Goal: Use online tool/utility: Utilize a website feature to perform a specific function

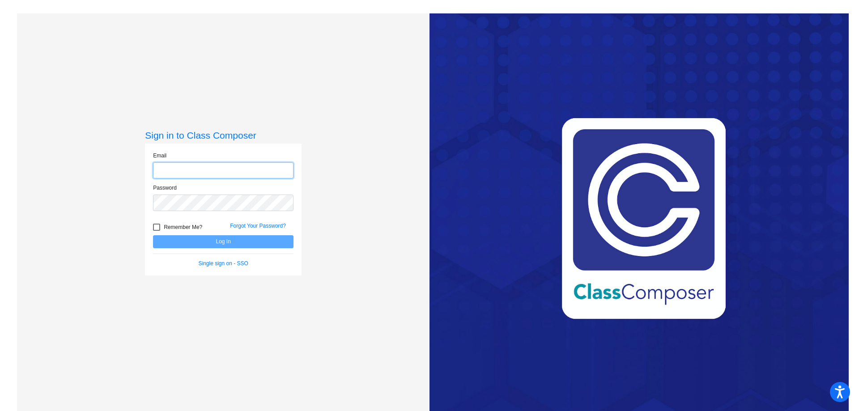
type input "[EMAIL_ADDRESS][PERSON_NAME][DOMAIN_NAME]"
click at [225, 245] on button "Log In" at bounding box center [223, 241] width 140 height 13
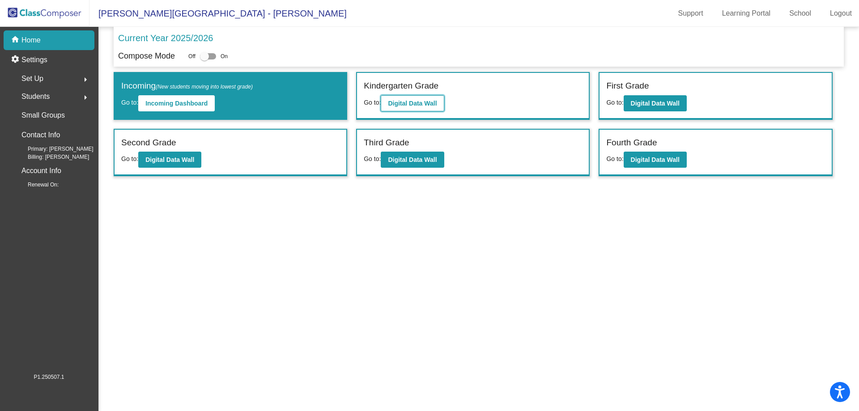
click at [419, 104] on b "Digital Data Wall" at bounding box center [412, 103] width 49 height 7
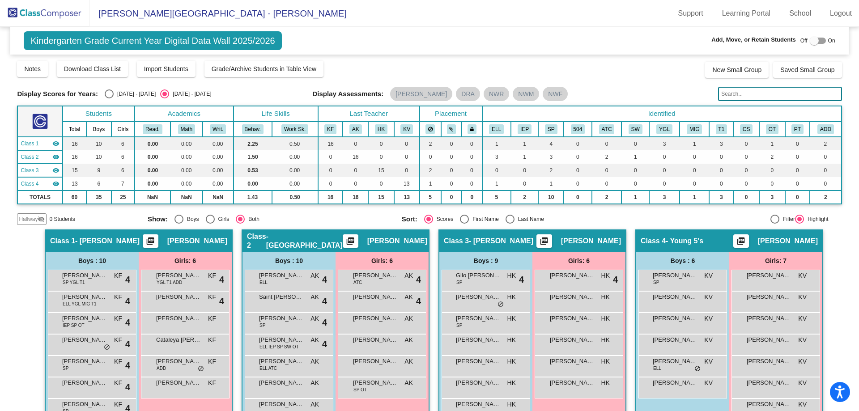
click at [51, 12] on img at bounding box center [44, 13] width 89 height 26
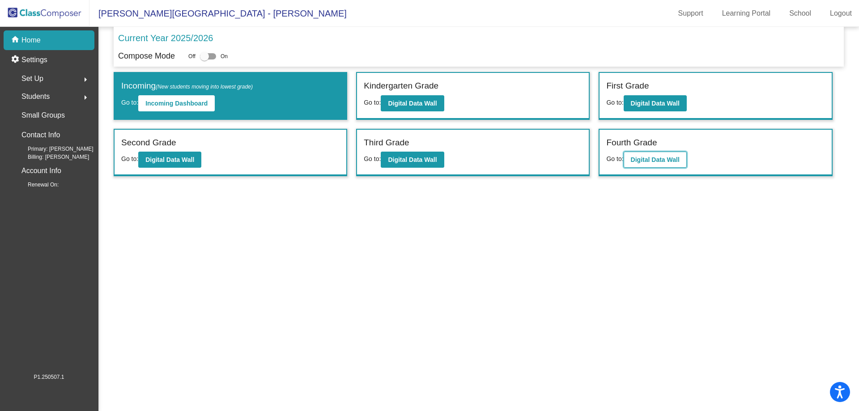
click at [648, 158] on b "Digital Data Wall" at bounding box center [655, 159] width 49 height 7
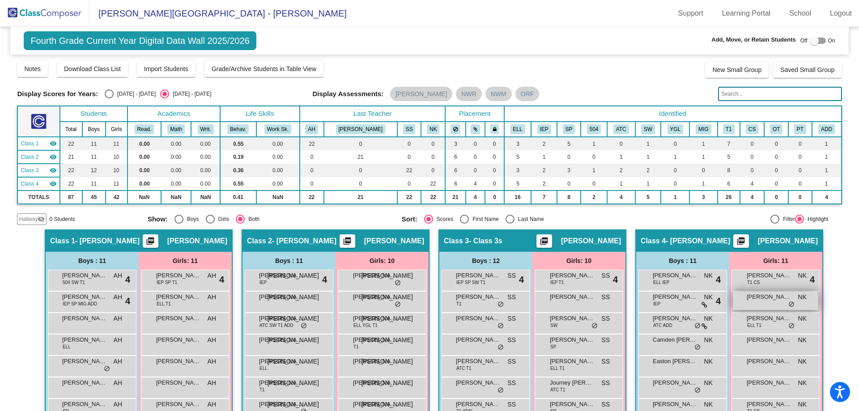
click at [788, 306] on span "do_not_disturb_alt" at bounding box center [791, 304] width 6 height 7
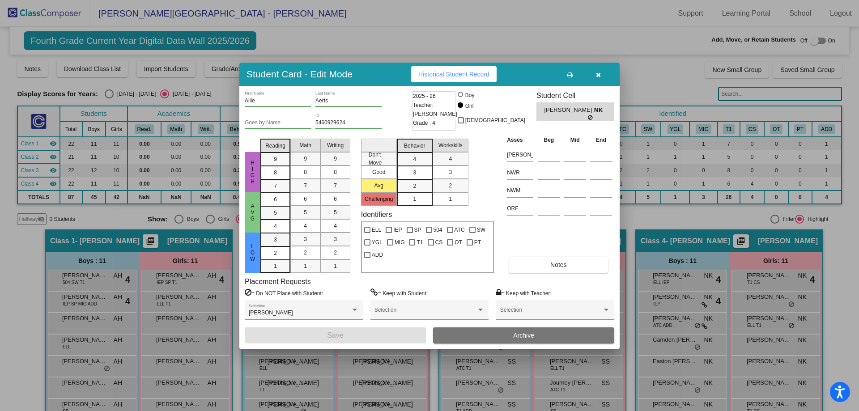
click at [790, 326] on div at bounding box center [429, 205] width 859 height 411
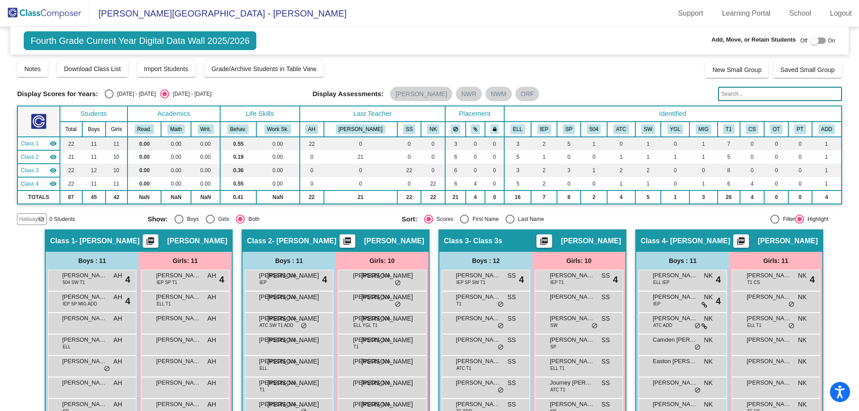
click at [790, 326] on span "do_not_disturb_alt" at bounding box center [791, 326] width 6 height 7
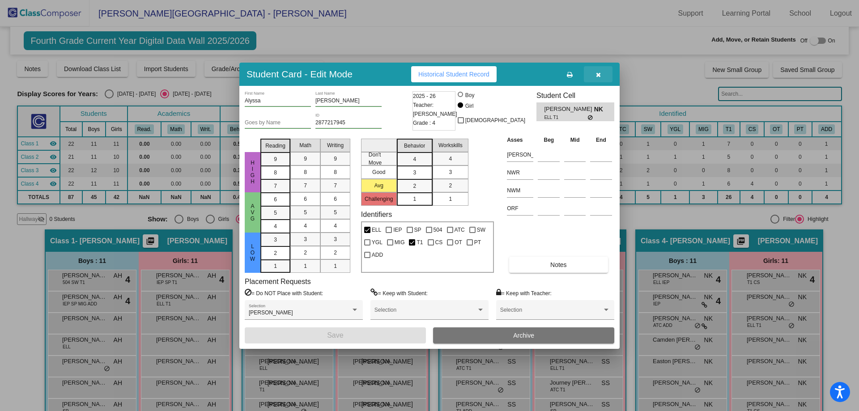
click at [598, 76] on icon "button" at bounding box center [598, 75] width 5 height 6
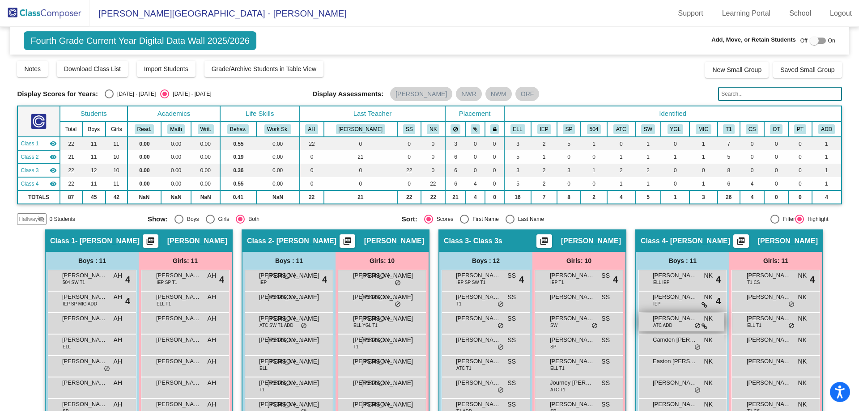
click at [696, 327] on span "do_not_disturb_alt" at bounding box center [697, 326] width 6 height 7
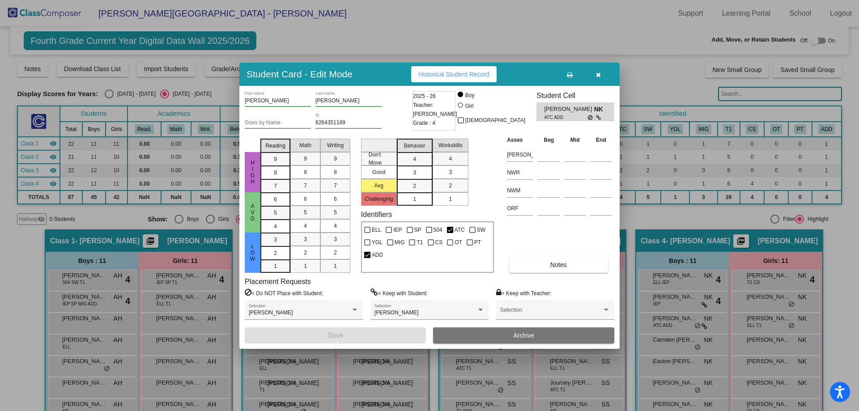
click at [597, 73] on icon "button" at bounding box center [598, 75] width 5 height 6
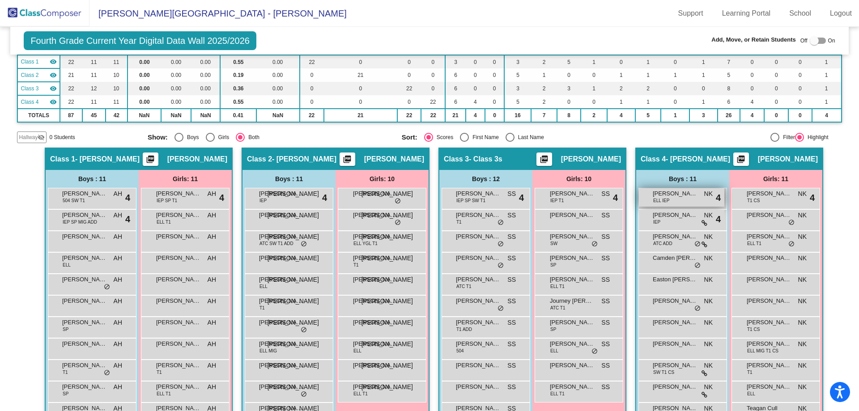
scroll to position [89, 0]
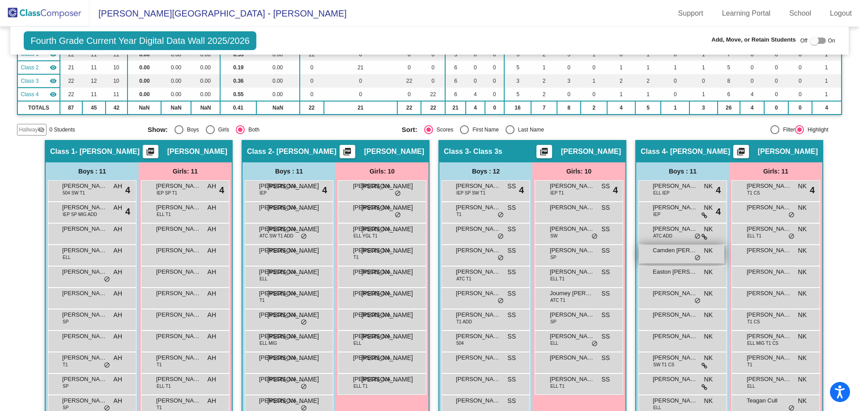
click at [696, 258] on span "do_not_disturb_alt" at bounding box center [697, 258] width 6 height 7
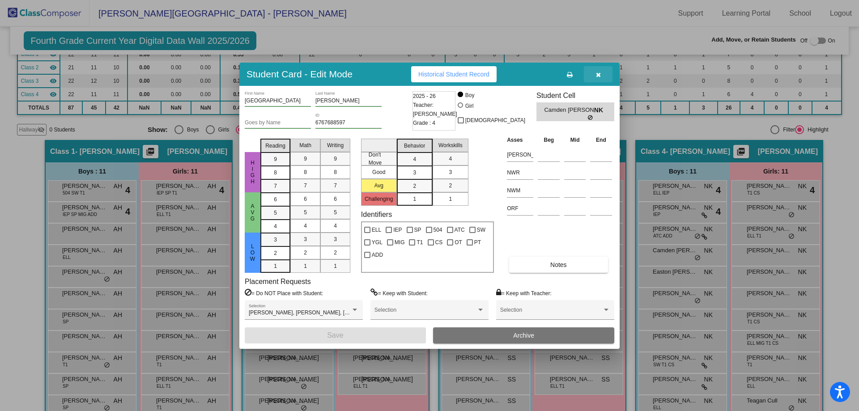
click at [599, 76] on icon "button" at bounding box center [598, 75] width 5 height 6
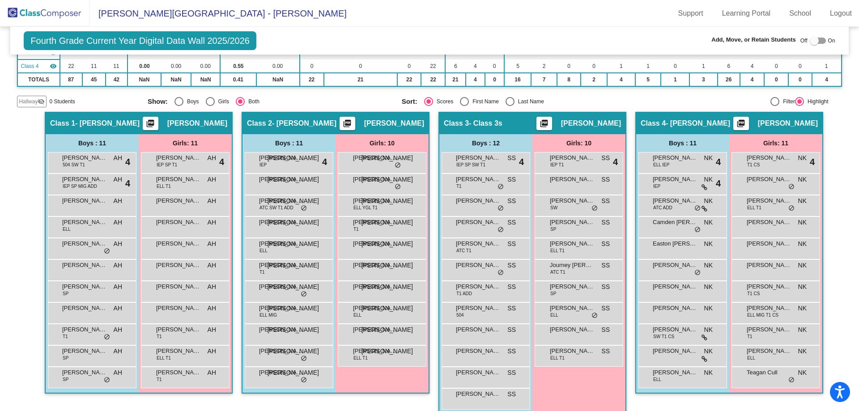
scroll to position [131, 0]
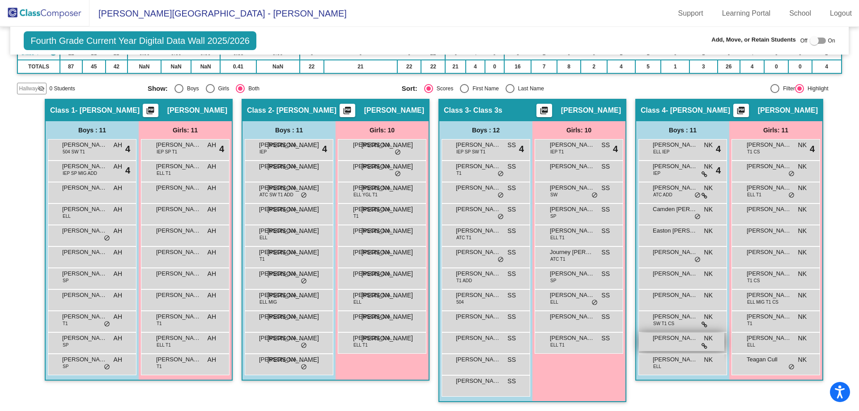
click at [701, 346] on icon at bounding box center [704, 346] width 6 height 6
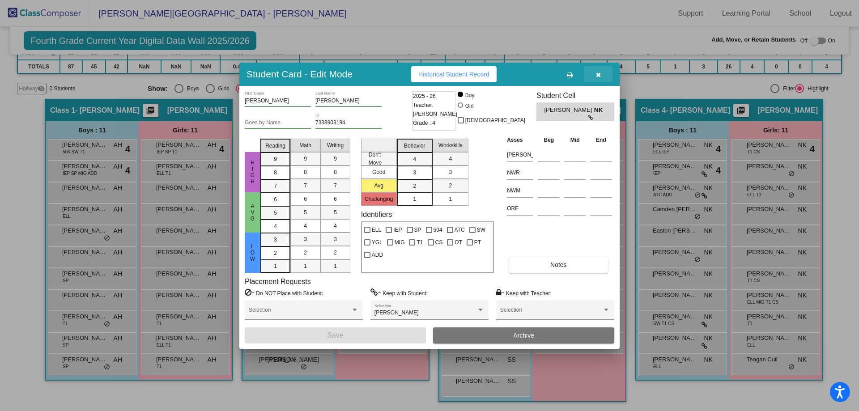
click at [595, 72] on button "button" at bounding box center [598, 74] width 29 height 16
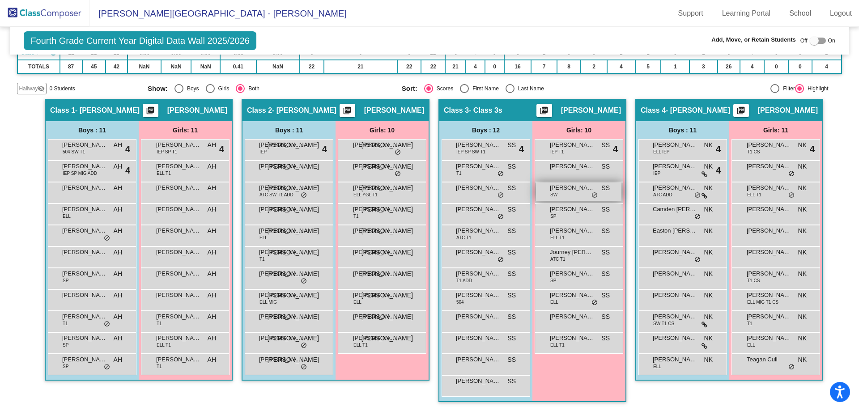
click at [593, 196] on span "do_not_disturb_alt" at bounding box center [594, 195] width 6 height 7
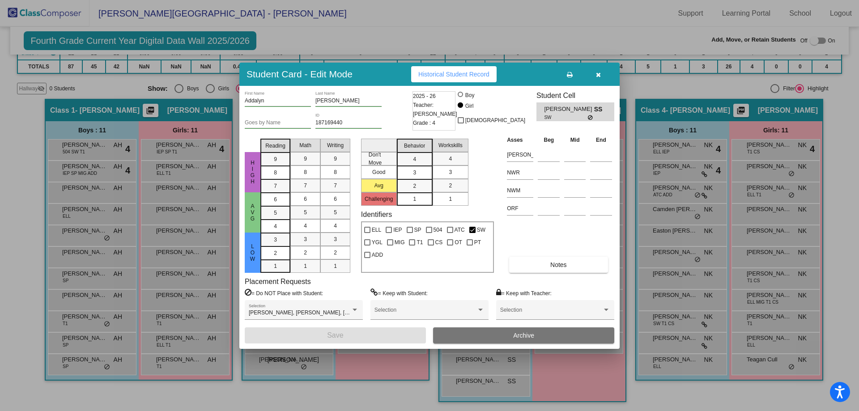
click at [599, 76] on icon "button" at bounding box center [598, 75] width 5 height 6
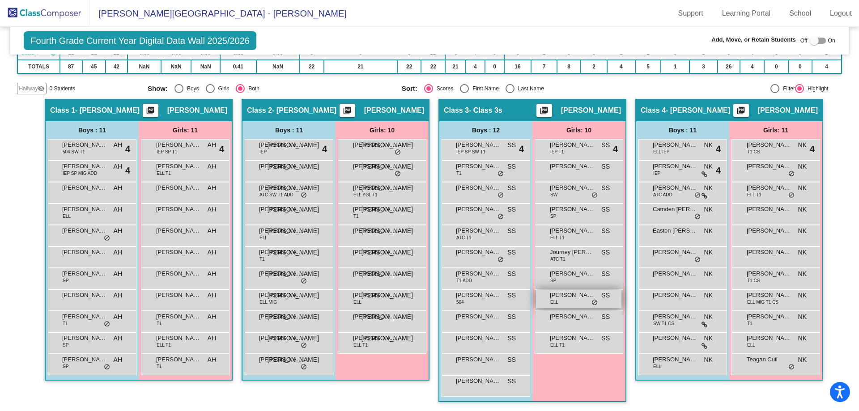
click at [593, 303] on span "do_not_disturb_alt" at bounding box center [594, 302] width 6 height 7
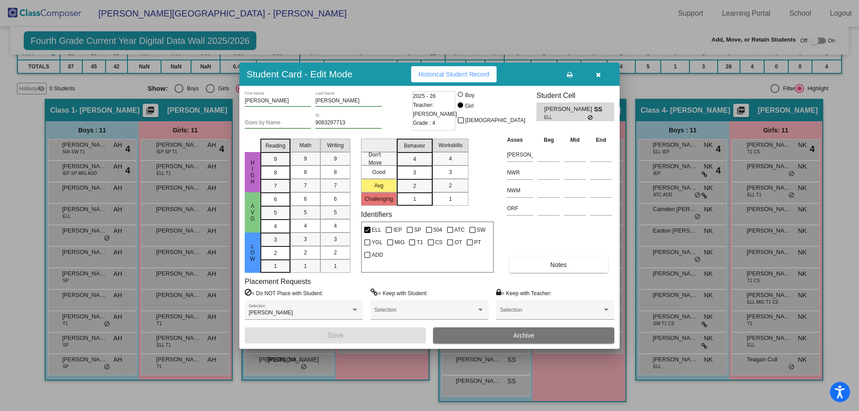
click at [597, 75] on icon "button" at bounding box center [598, 75] width 5 height 6
